Goal: Task Accomplishment & Management: Manage account settings

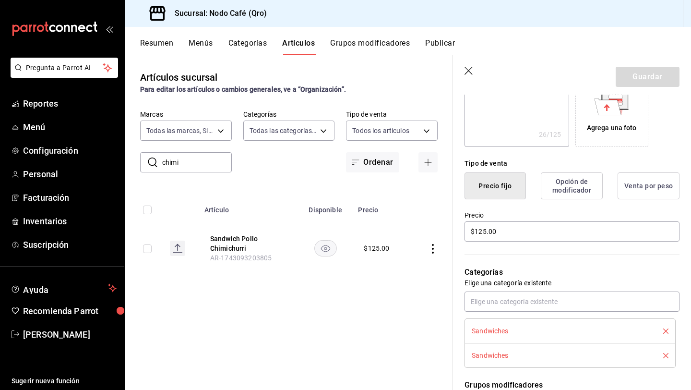
scroll to position [172, 0]
click at [579, 195] on button "Opción de modificador" at bounding box center [572, 187] width 62 height 27
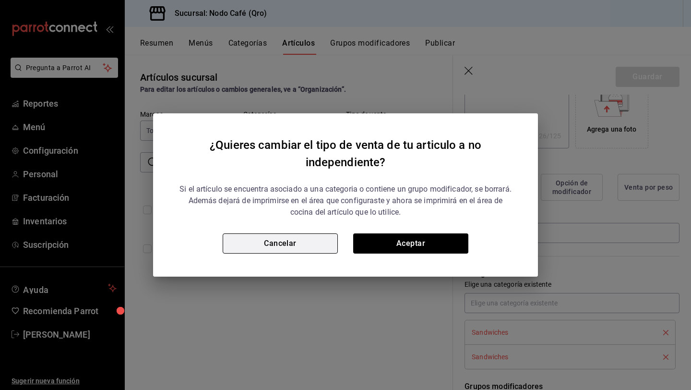
click at [314, 236] on button "Cancelar" at bounding box center [280, 243] width 115 height 20
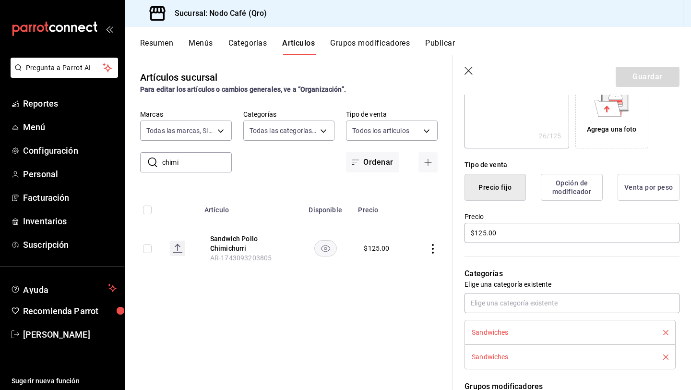
scroll to position [0, 0]
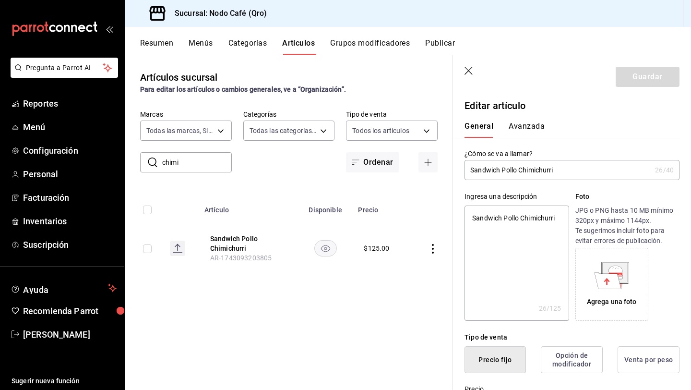
click at [468, 70] on icon "button" at bounding box center [469, 72] width 10 height 10
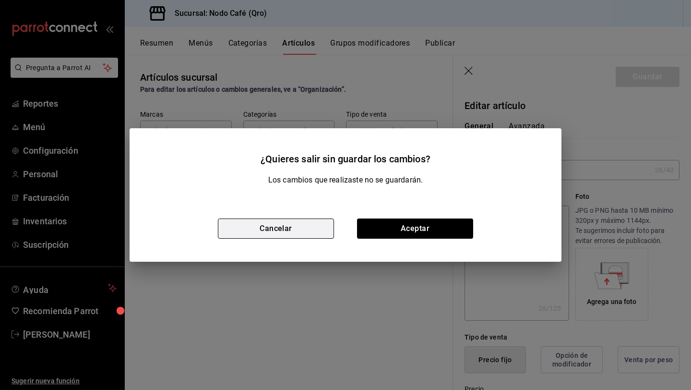
click at [264, 227] on button "Cancelar" at bounding box center [276, 228] width 116 height 20
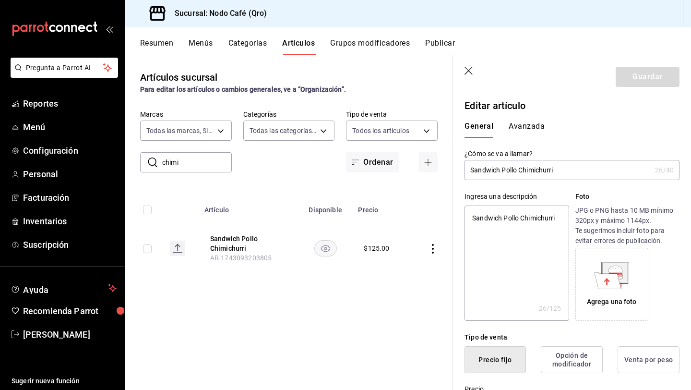
click at [177, 248] on rect at bounding box center [177, 247] width 15 height 15
click at [224, 125] on body "Pregunta a Parrot AI Reportes Menú Configuración Personal Facturación Inventari…" at bounding box center [345, 195] width 691 height 390
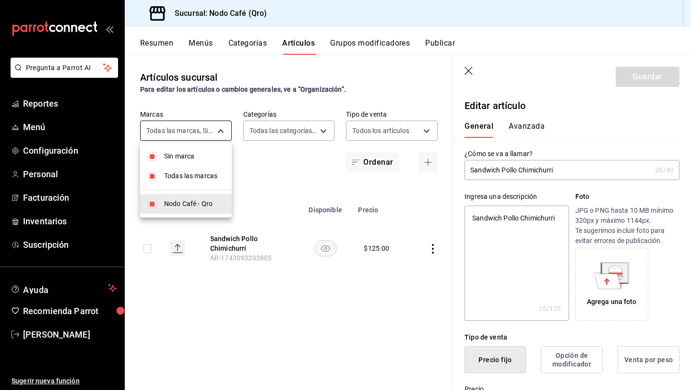
click at [224, 125] on div at bounding box center [345, 195] width 691 height 390
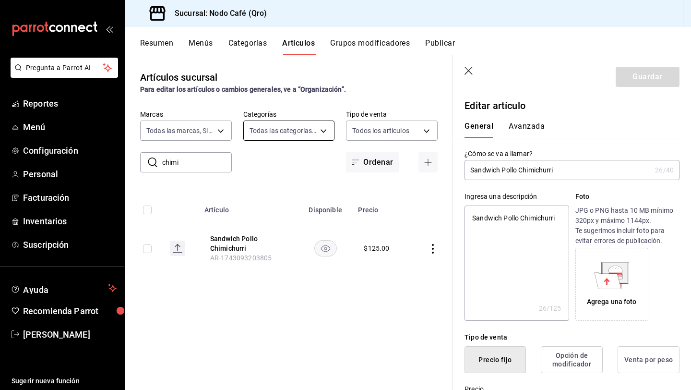
click at [322, 128] on body "Pregunta a Parrot AI Reportes Menú Configuración Personal Facturación Inventari…" at bounding box center [345, 195] width 691 height 390
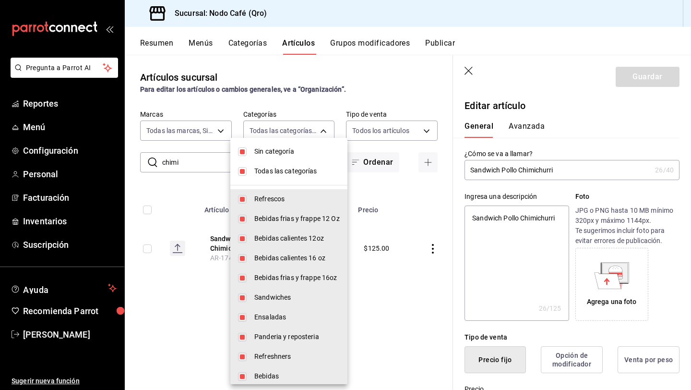
click at [324, 131] on div at bounding box center [345, 195] width 691 height 390
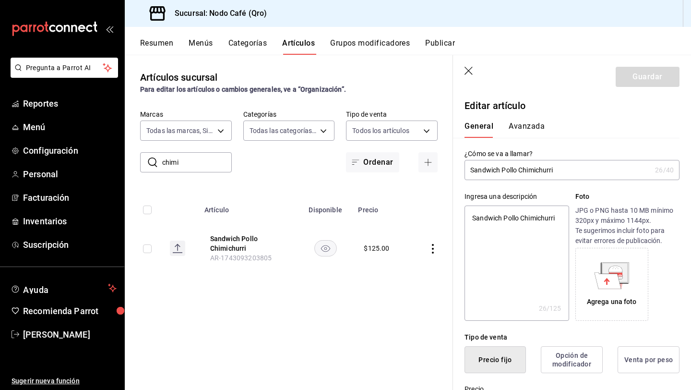
click at [517, 127] on button "Avanzada" at bounding box center [527, 129] width 36 height 16
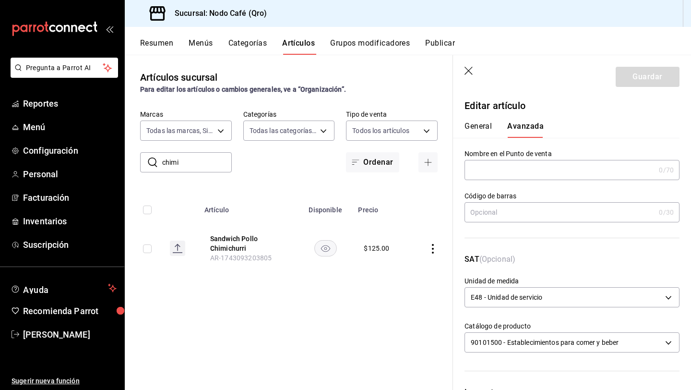
click at [378, 40] on button "Grupos modificadores" at bounding box center [370, 46] width 80 height 16
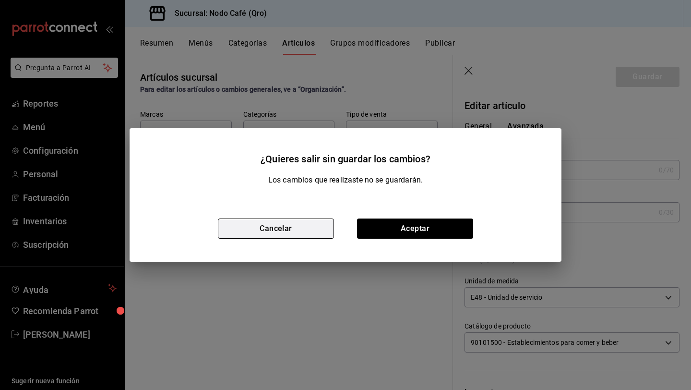
click at [318, 228] on button "Cancelar" at bounding box center [276, 228] width 116 height 20
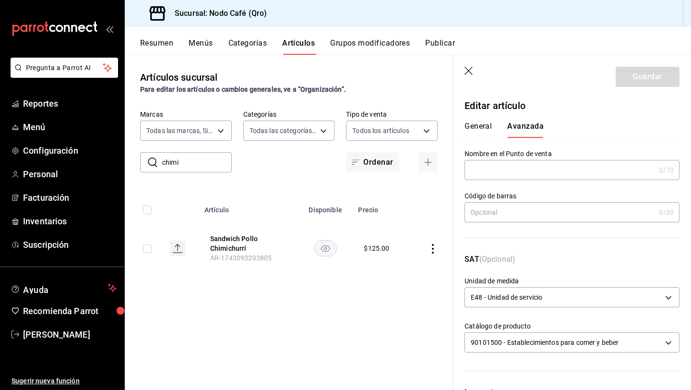
click at [473, 127] on button "General" at bounding box center [477, 129] width 27 height 16
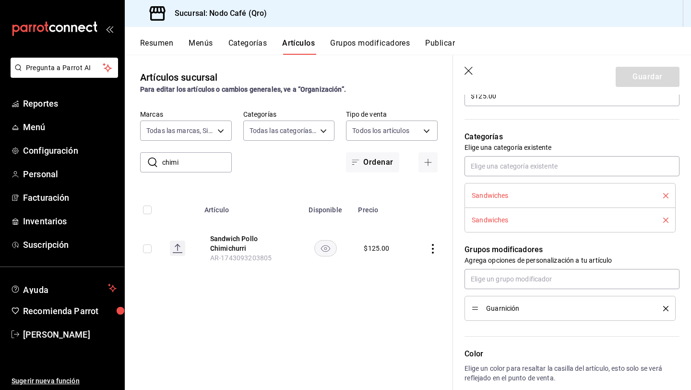
scroll to position [264, 0]
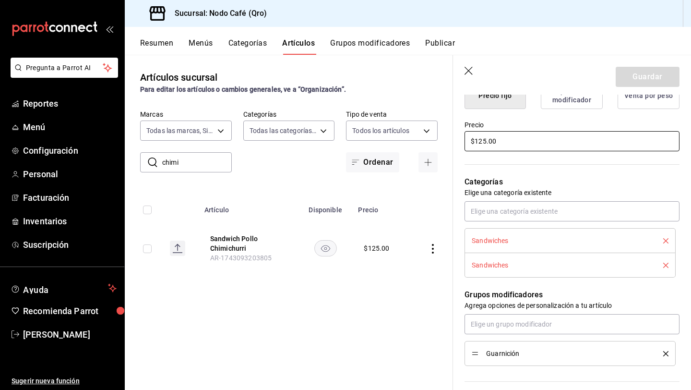
click at [506, 146] on input "$125.00" at bounding box center [571, 141] width 215 height 20
type input "$125.00"
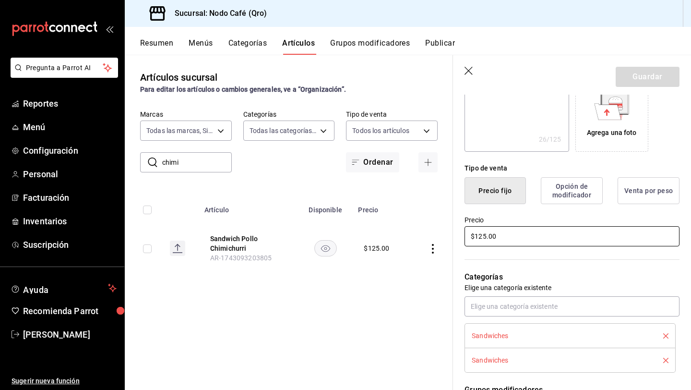
scroll to position [168, 0]
click at [562, 189] on button "Opción de modificador" at bounding box center [572, 191] width 62 height 27
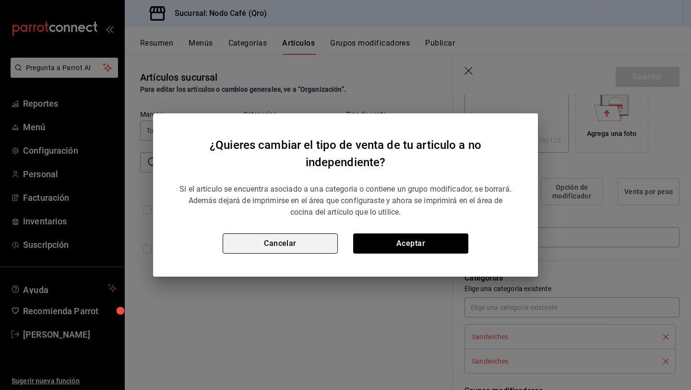
click at [310, 237] on button "Cancelar" at bounding box center [280, 243] width 115 height 20
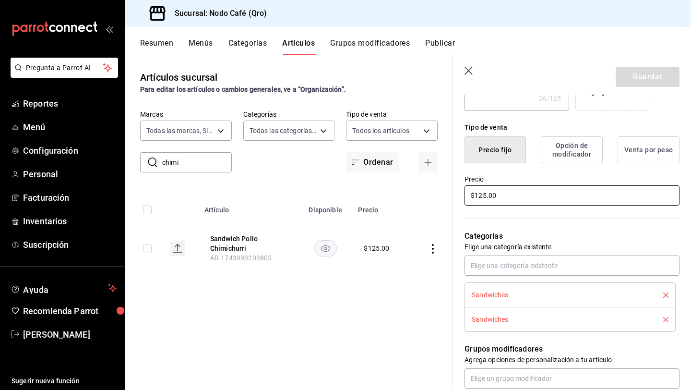
scroll to position [209, 0]
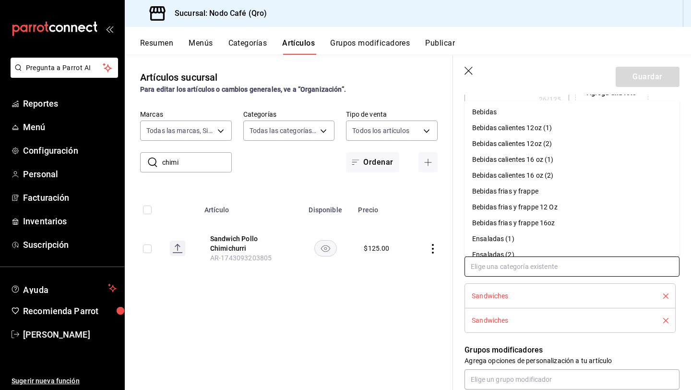
click at [538, 258] on input "text" at bounding box center [571, 266] width 215 height 20
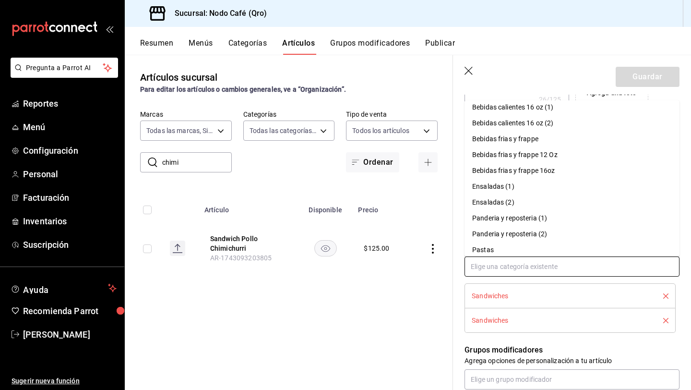
scroll to position [53, 0]
click at [665, 319] on icon "delete" at bounding box center [665, 320] width 5 height 5
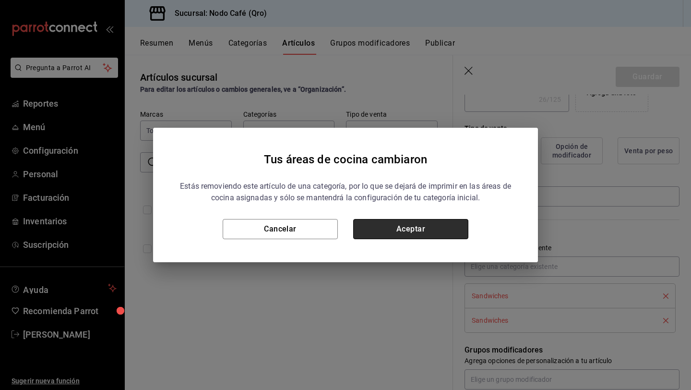
click at [419, 228] on button "Aceptar" at bounding box center [410, 229] width 115 height 20
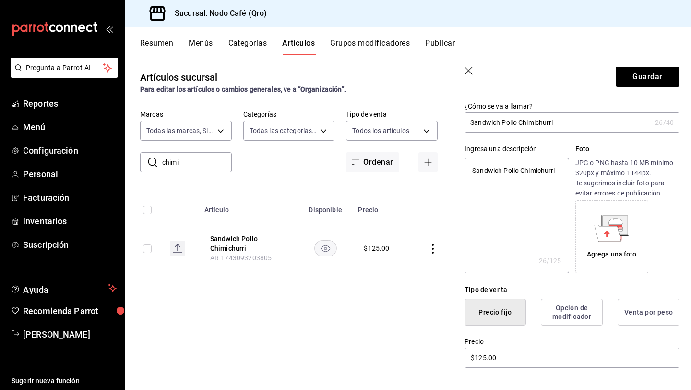
scroll to position [31, 0]
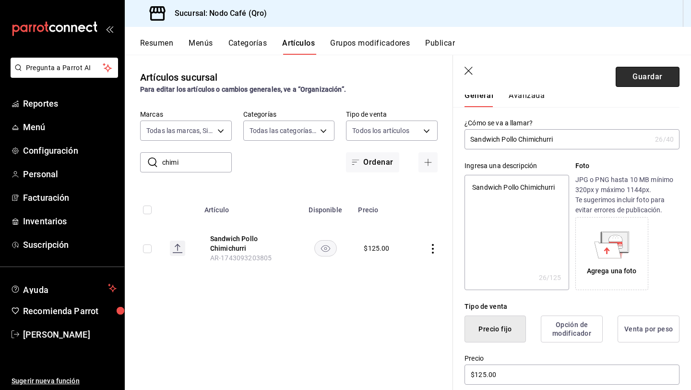
click at [637, 72] on button "Guardar" at bounding box center [648, 77] width 64 height 20
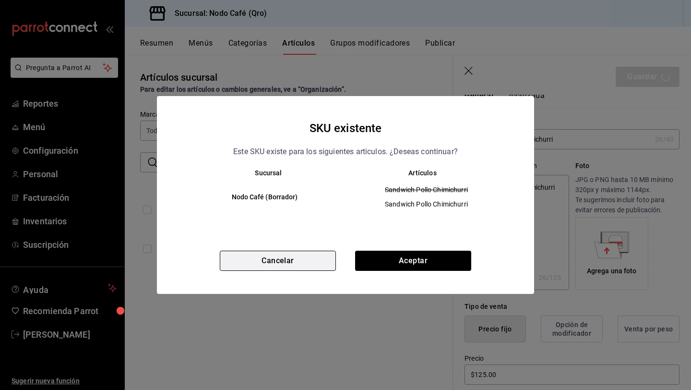
click at [320, 265] on button "Cancelar" at bounding box center [278, 260] width 116 height 20
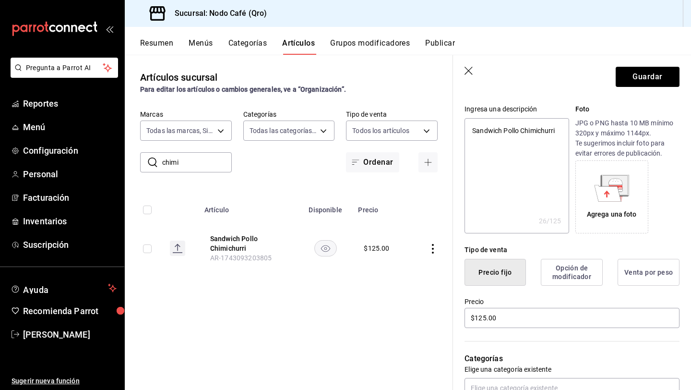
scroll to position [0, 0]
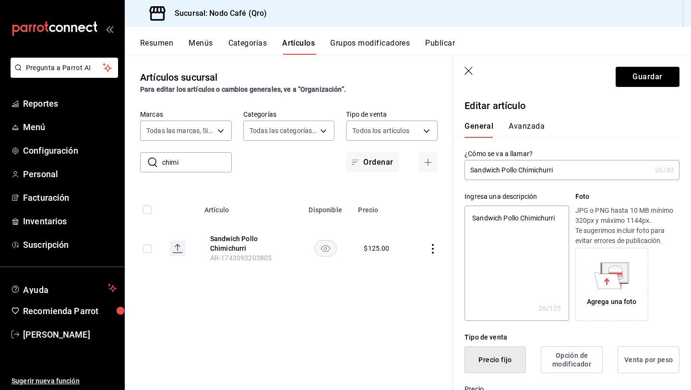
click at [522, 125] on button "Avanzada" at bounding box center [527, 129] width 36 height 16
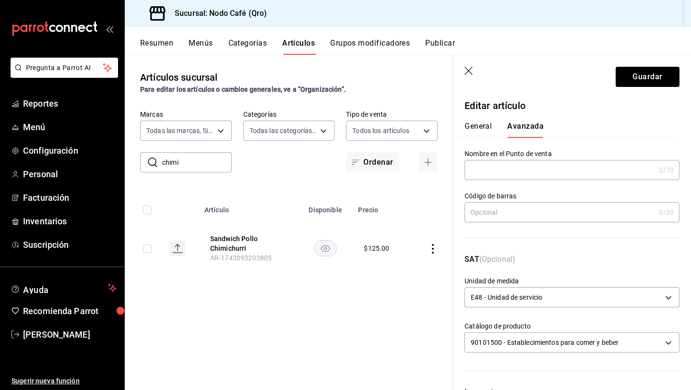
click at [479, 127] on button "General" at bounding box center [477, 129] width 27 height 16
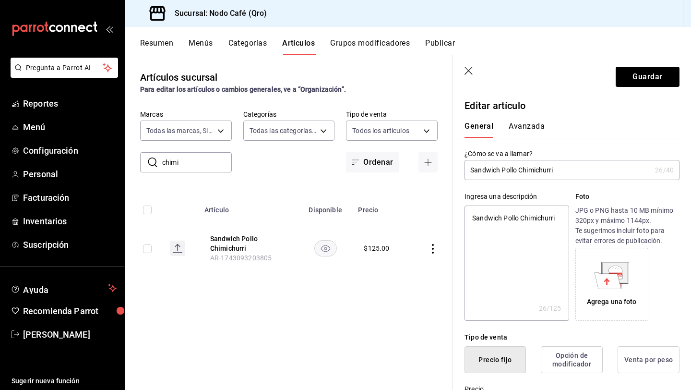
scroll to position [0, 0]
click at [466, 75] on icon "button" at bounding box center [469, 72] width 10 height 10
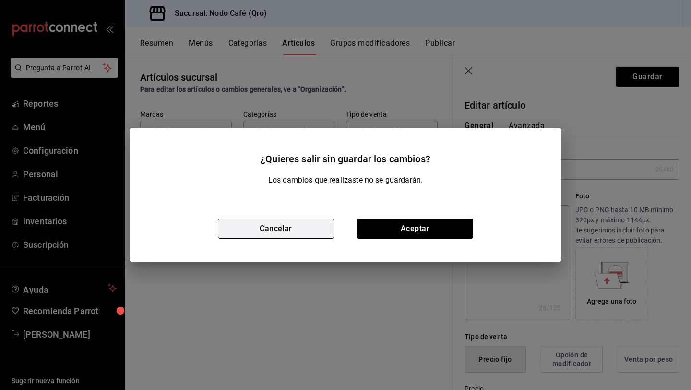
click at [287, 226] on button "Cancelar" at bounding box center [276, 228] width 116 height 20
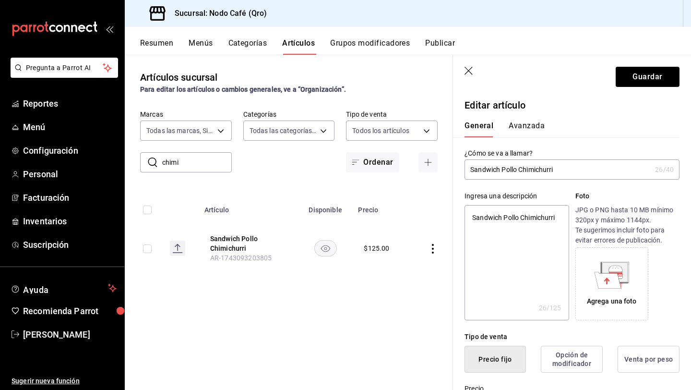
click at [463, 71] on header "Guardar" at bounding box center [572, 74] width 238 height 39
click at [469, 69] on icon "button" at bounding box center [469, 72] width 10 height 10
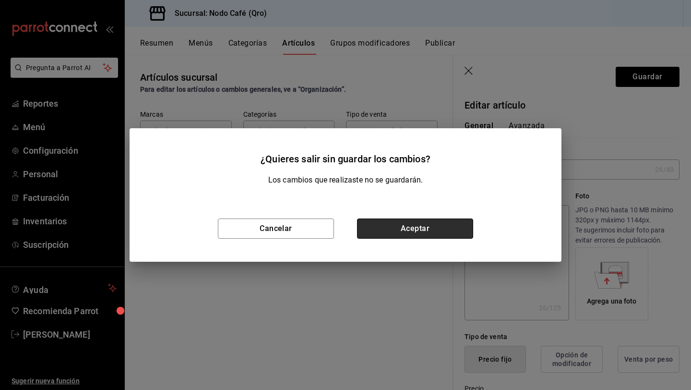
click at [408, 228] on button "Aceptar" at bounding box center [415, 228] width 116 height 20
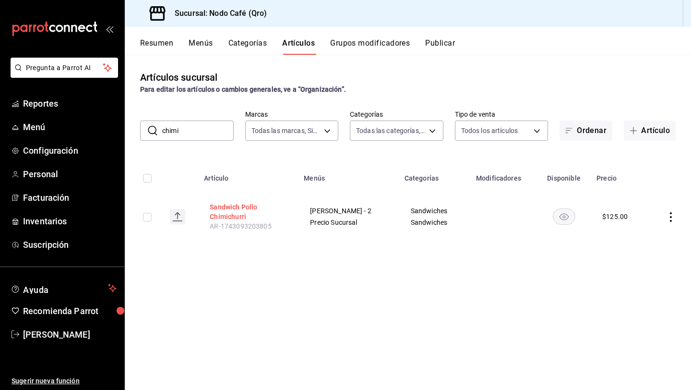
click at [249, 206] on button "Sandwich Pollo Chimichurri" at bounding box center [248, 211] width 77 height 19
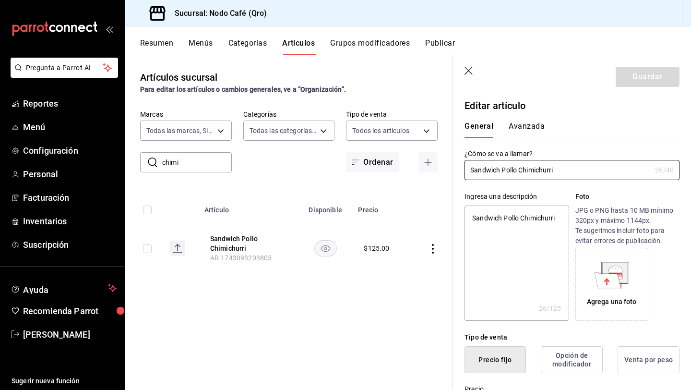
type textarea "x"
type input "$125.00"
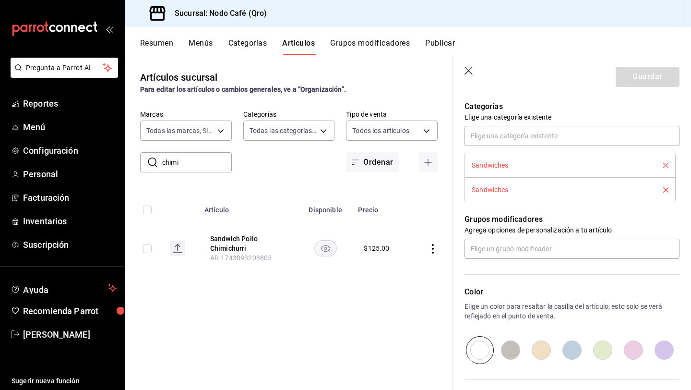
scroll to position [335, 0]
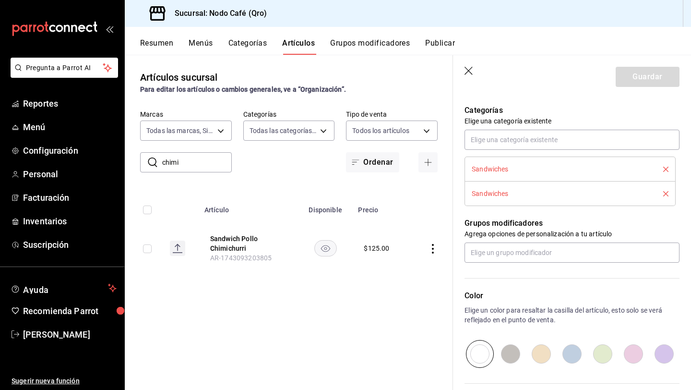
click at [666, 193] on icon "delete" at bounding box center [665, 193] width 5 height 5
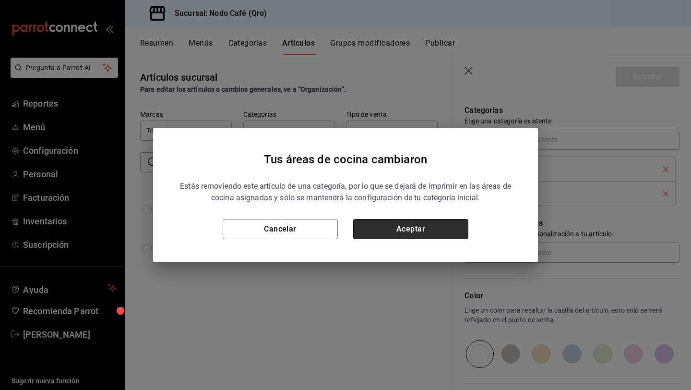
click at [415, 224] on button "Aceptar" at bounding box center [410, 229] width 115 height 20
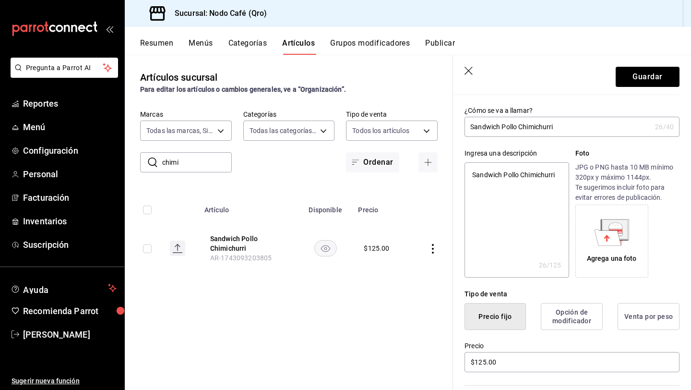
scroll to position [0, 0]
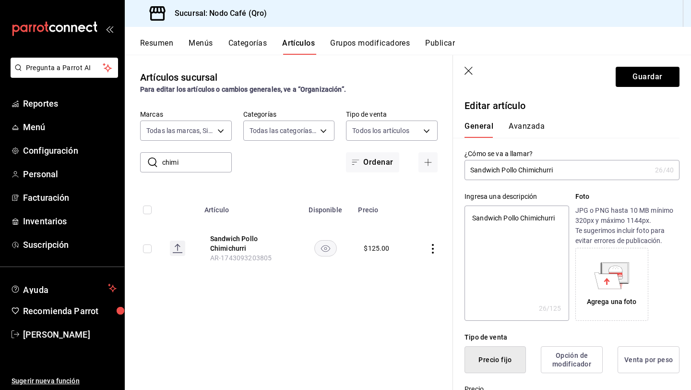
click at [534, 126] on button "Avanzada" at bounding box center [527, 129] width 36 height 16
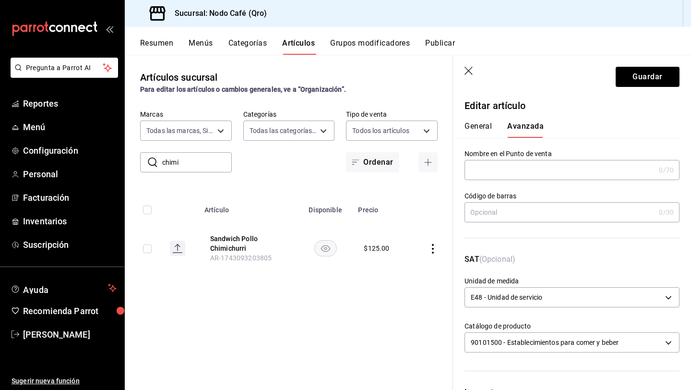
click at [478, 124] on button "General" at bounding box center [477, 129] width 27 height 16
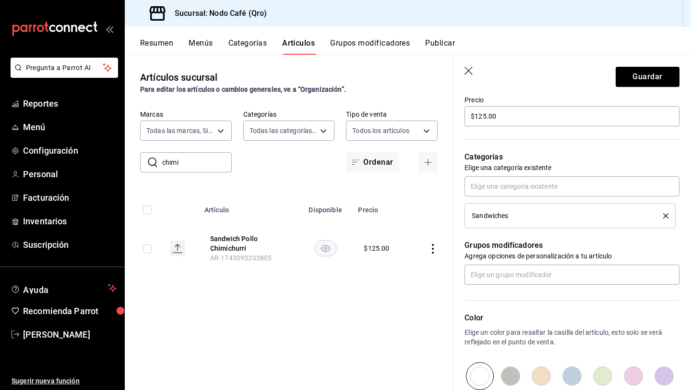
scroll to position [287, 0]
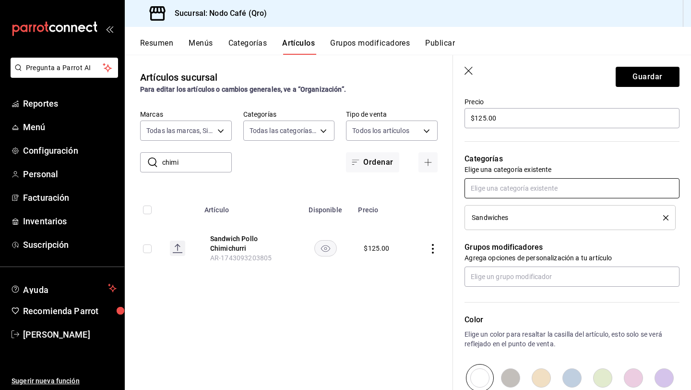
click at [517, 186] on input "text" at bounding box center [571, 188] width 215 height 20
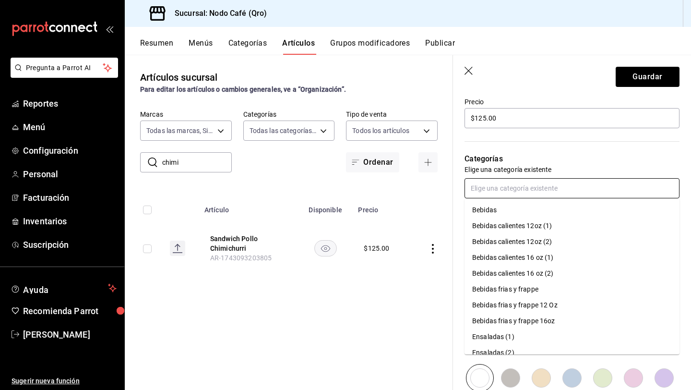
click at [517, 186] on input "text" at bounding box center [571, 188] width 215 height 20
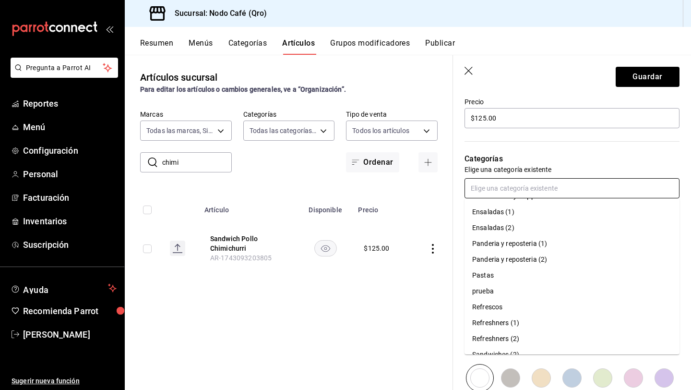
scroll to position [0, 0]
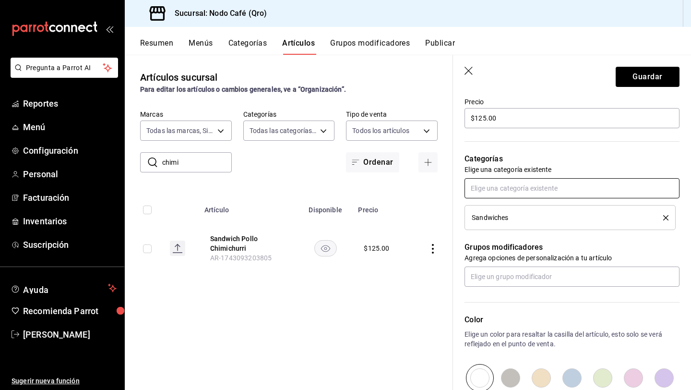
click at [527, 182] on input "text" at bounding box center [571, 188] width 215 height 20
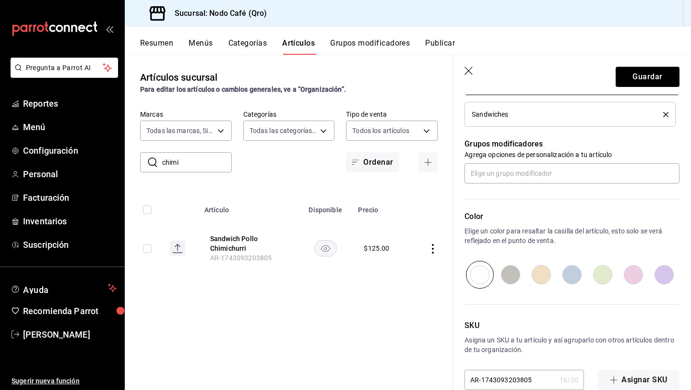
scroll to position [409, 0]
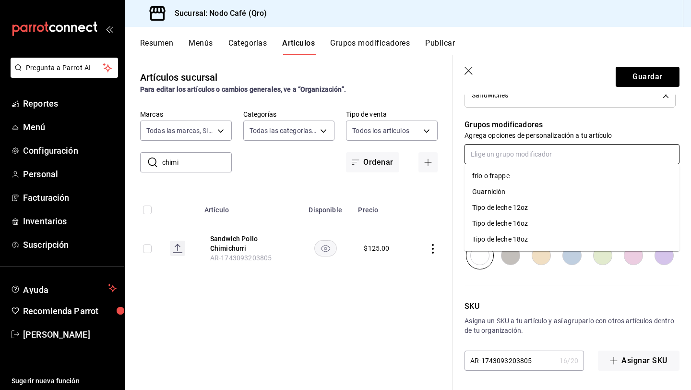
click at [541, 156] on input "text" at bounding box center [571, 154] width 215 height 20
click at [528, 189] on li "Guarnición" at bounding box center [571, 192] width 215 height 16
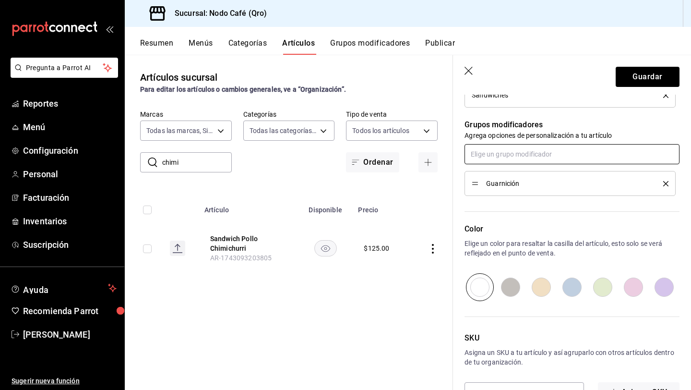
scroll to position [441, 0]
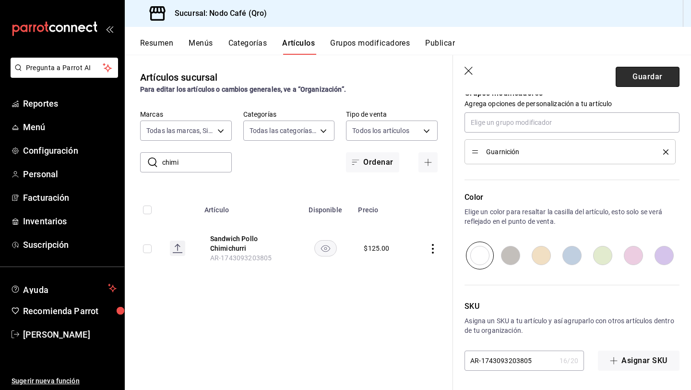
click at [632, 83] on button "Guardar" at bounding box center [648, 77] width 64 height 20
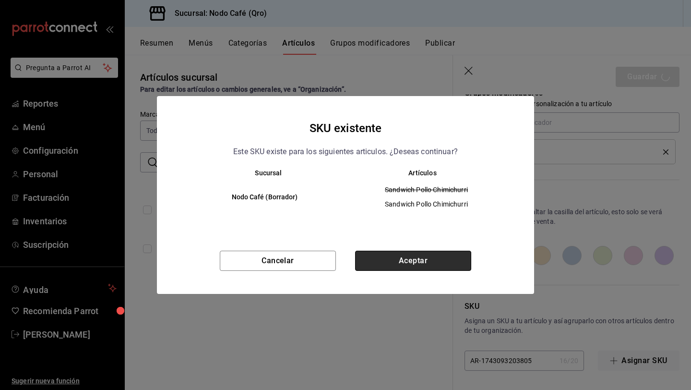
click at [425, 260] on button "Aceptar" at bounding box center [413, 260] width 116 height 20
type textarea "x"
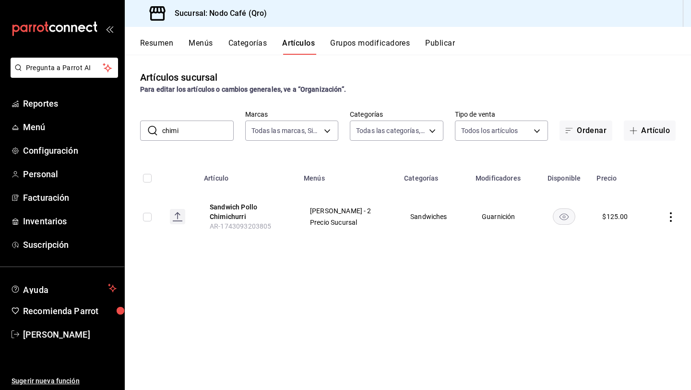
click at [563, 217] on rect "availability-product" at bounding box center [564, 216] width 22 height 16
click at [564, 217] on rect "availability-product" at bounding box center [564, 216] width 22 height 16
